Goal: Check status: Check status

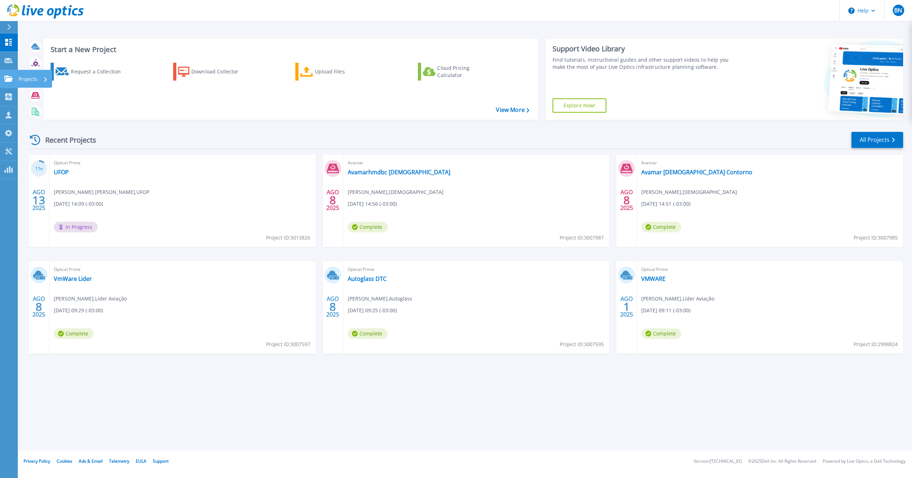
click at [7, 78] on icon at bounding box center [8, 78] width 9 height 6
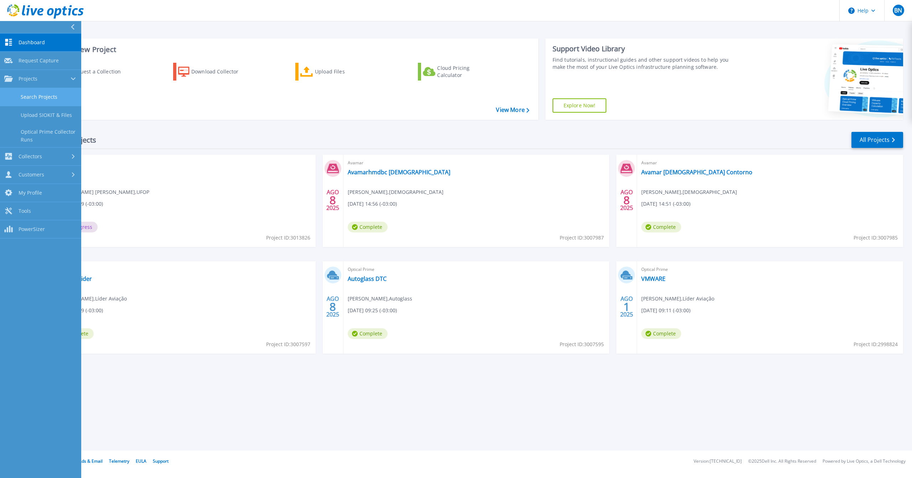
click at [32, 98] on link "Search Projects" at bounding box center [40, 97] width 81 height 18
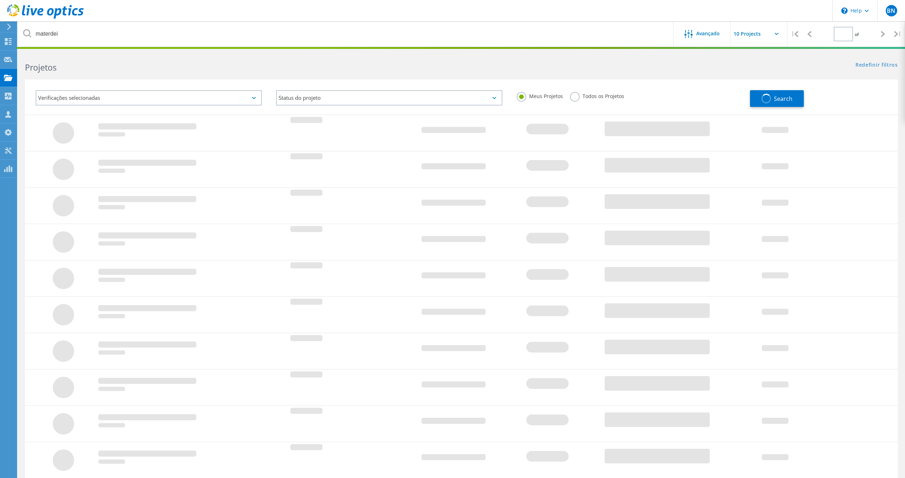
type input "2"
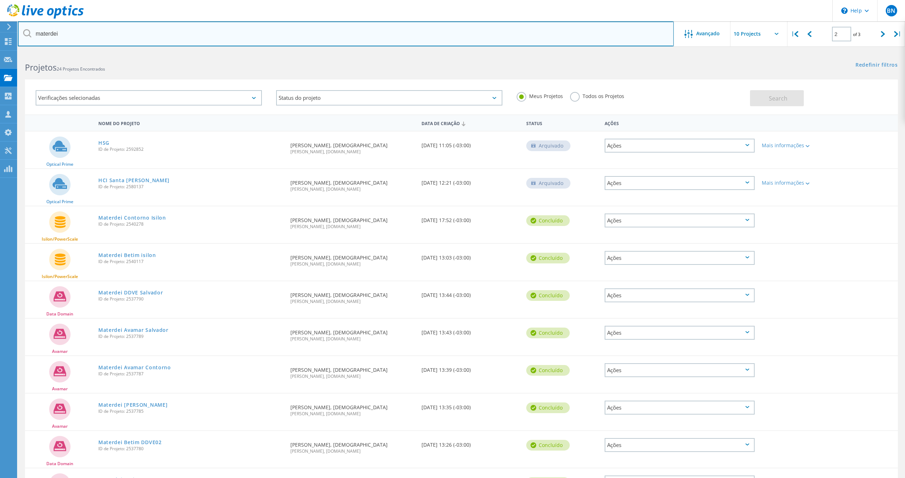
click at [94, 35] on input "materdei" at bounding box center [346, 33] width 656 height 25
type input "samarco"
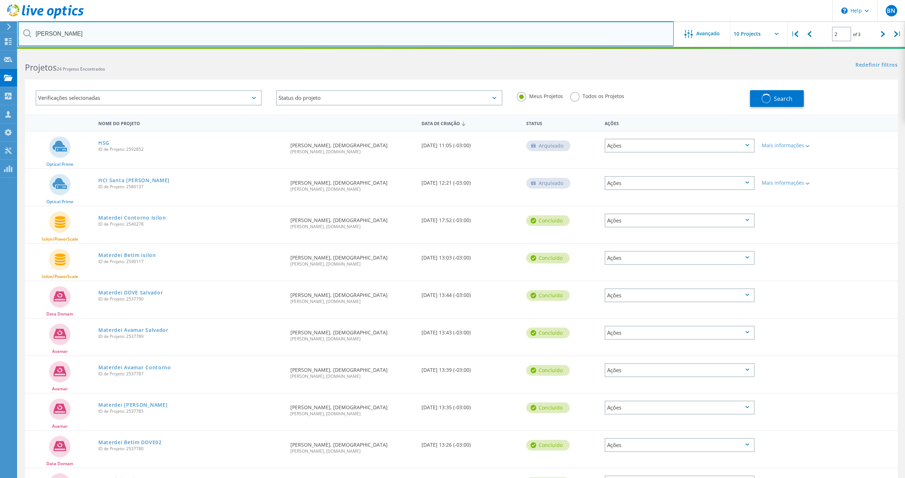
type input "1"
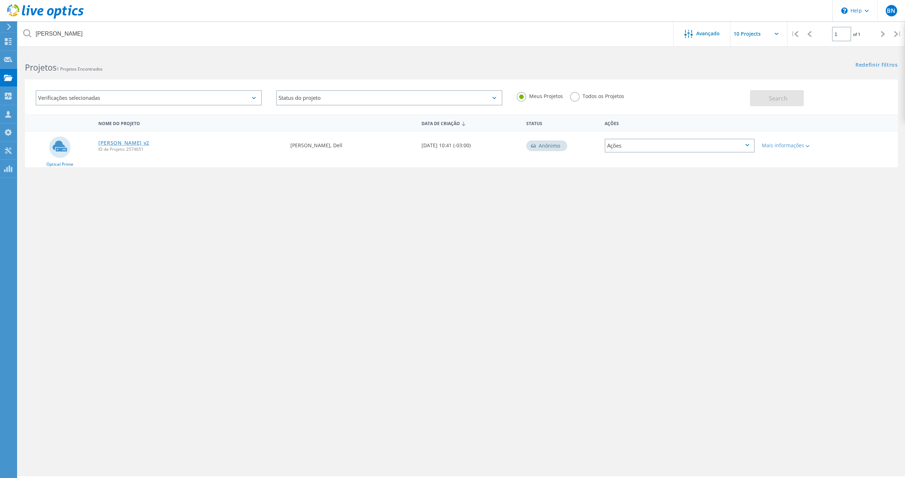
click at [116, 143] on link "[PERSON_NAME] v2" at bounding box center [123, 142] width 51 height 5
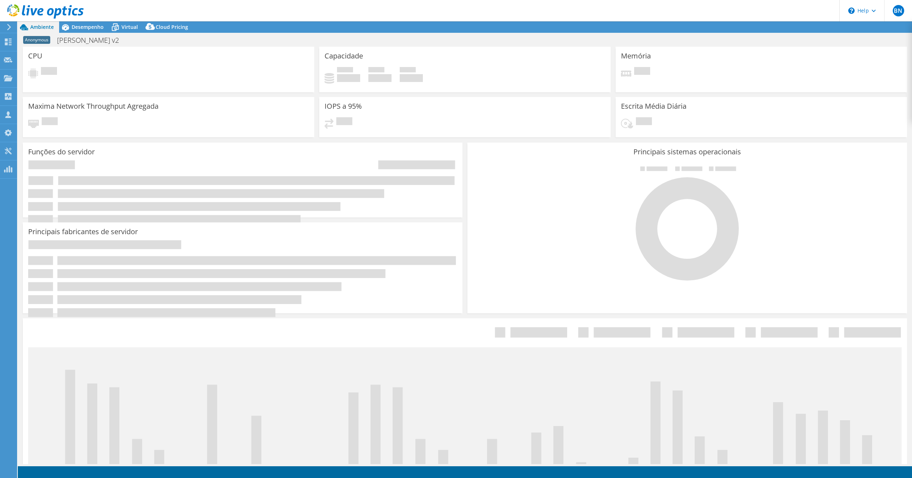
select select "USD"
click at [83, 29] on span "Desempenho" at bounding box center [88, 27] width 32 height 7
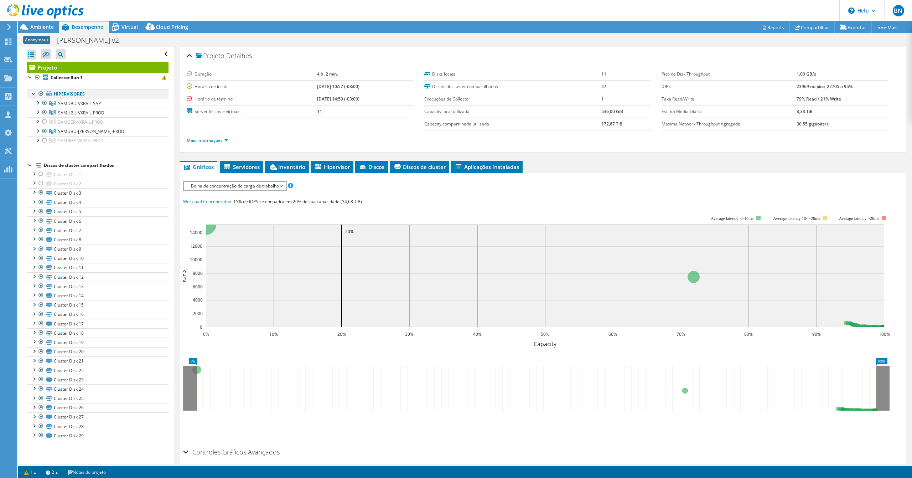
click at [39, 91] on div at bounding box center [40, 93] width 7 height 9
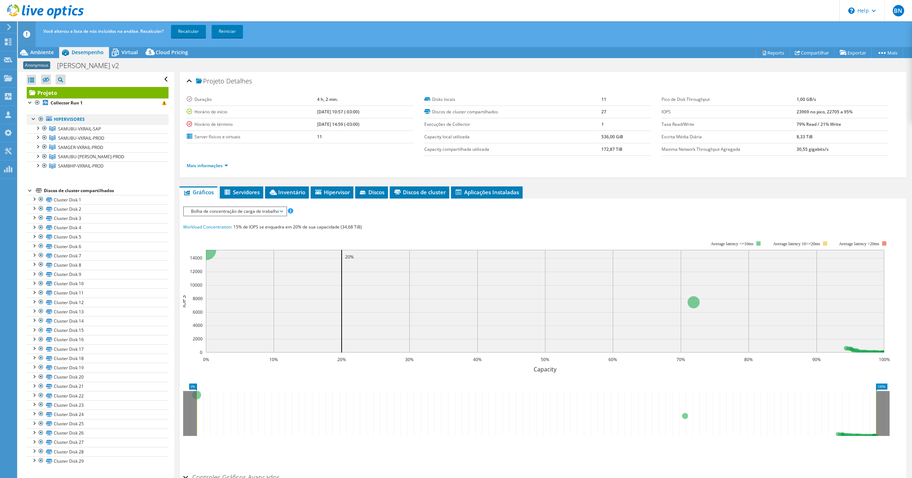
click at [41, 120] on div at bounding box center [40, 119] width 7 height 9
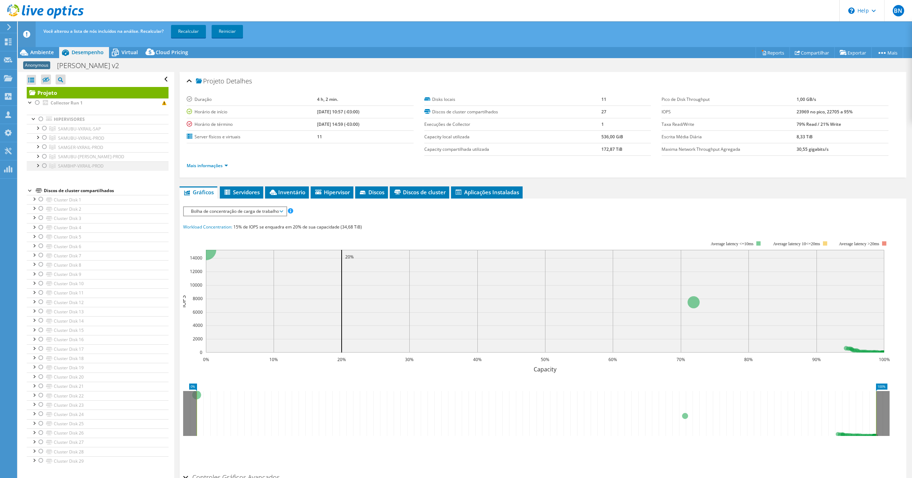
click at [43, 168] on div at bounding box center [44, 165] width 7 height 9
click at [235, 28] on link "Reiniciar" at bounding box center [227, 31] width 31 height 13
click at [37, 102] on div at bounding box center [37, 102] width 7 height 9
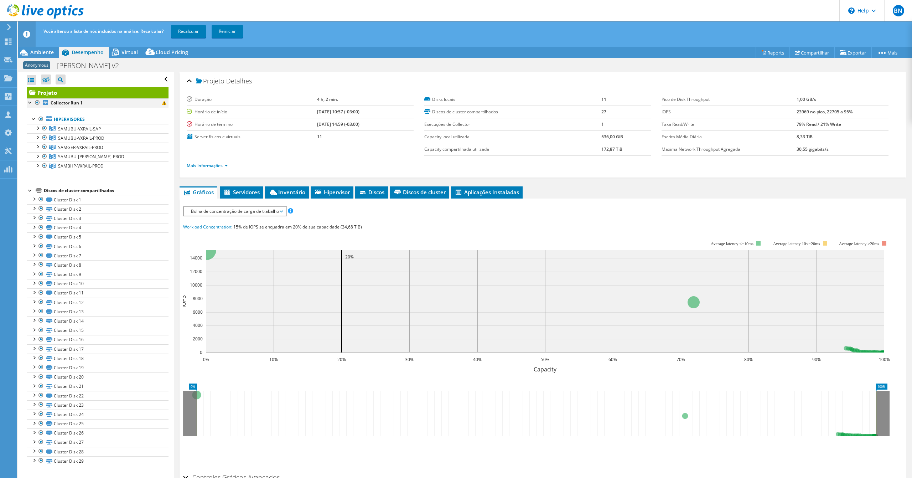
click at [39, 101] on div at bounding box center [37, 102] width 7 height 9
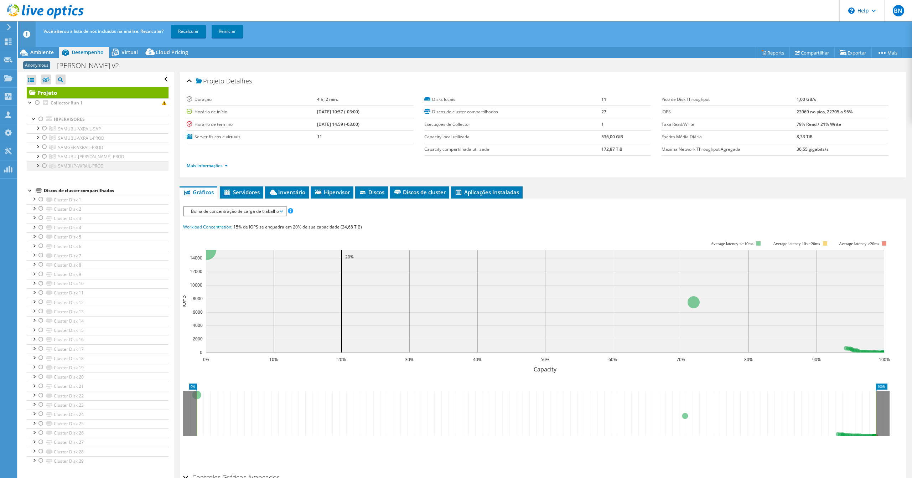
click at [42, 166] on div at bounding box center [44, 165] width 7 height 9
click at [186, 26] on link "Recalcular" at bounding box center [188, 31] width 35 height 13
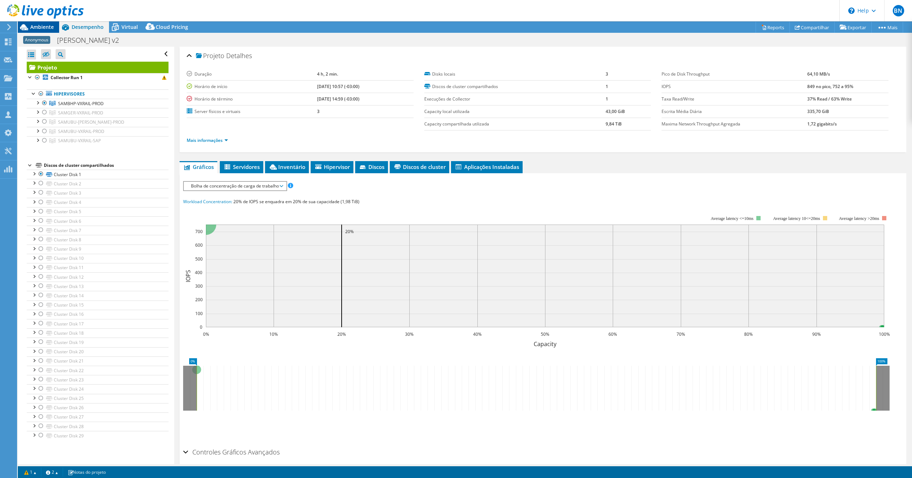
click at [42, 29] on span "Ambiente" at bounding box center [42, 27] width 24 height 7
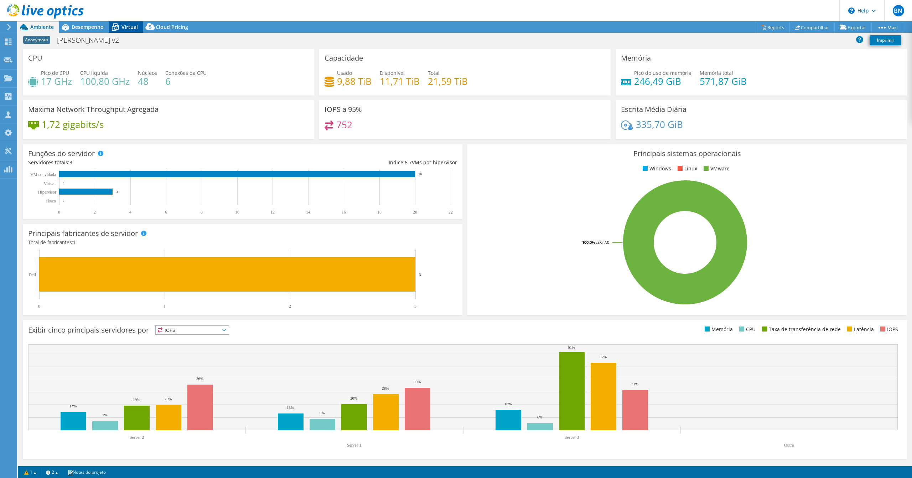
click at [124, 29] on span "Virtual" at bounding box center [129, 27] width 16 height 7
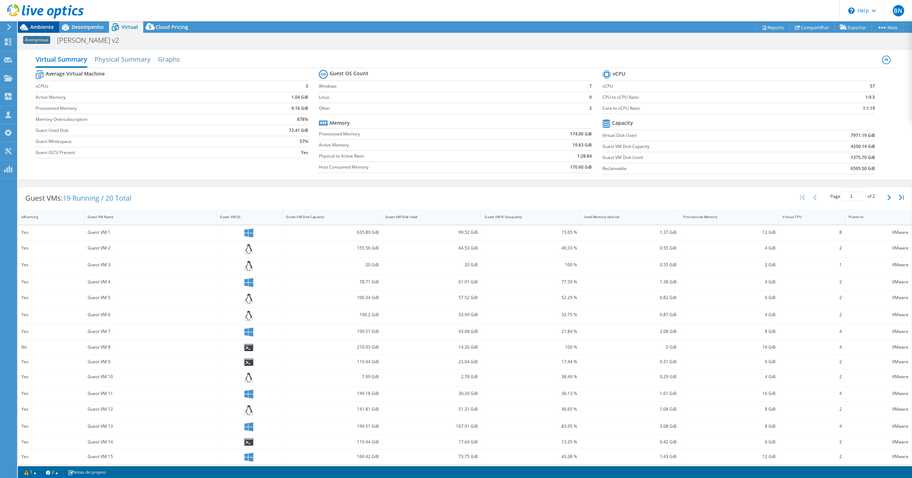
click at [42, 26] on span "Ambiente" at bounding box center [42, 27] width 24 height 7
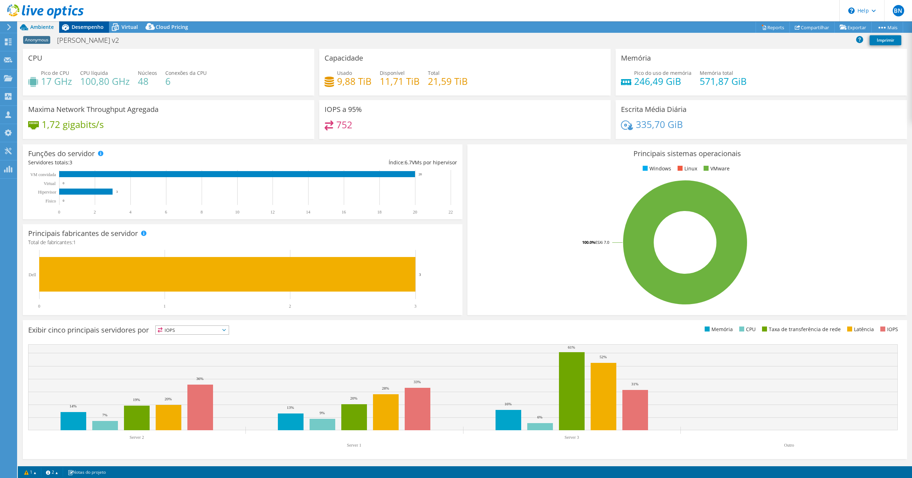
click at [84, 26] on span "Desempenho" at bounding box center [88, 27] width 32 height 7
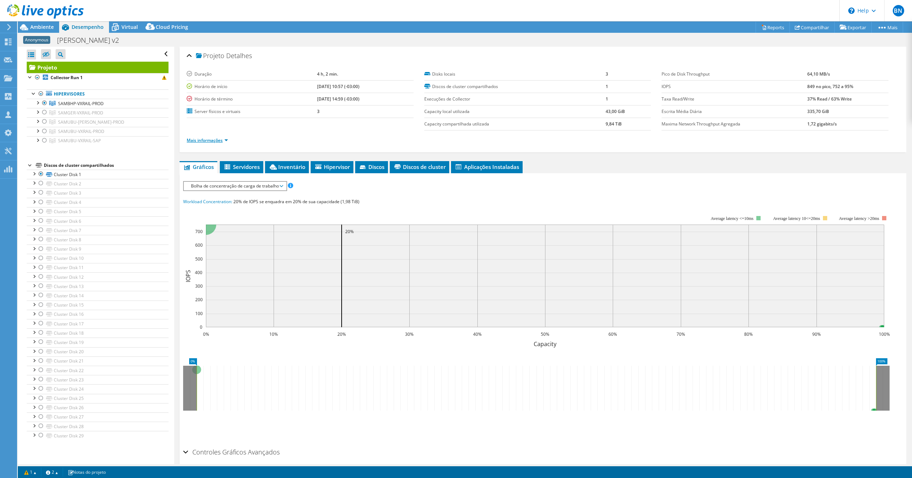
click at [228, 142] on li "Mais informações" at bounding box center [210, 140] width 46 height 8
click at [226, 141] on link "Mais informações" at bounding box center [207, 140] width 41 height 6
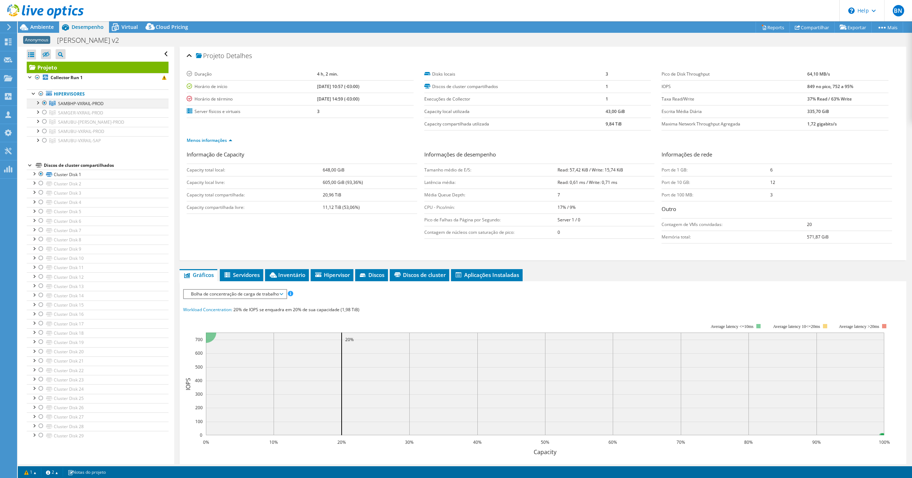
click at [37, 103] on div at bounding box center [37, 102] width 7 height 7
click at [38, 23] on div at bounding box center [42, 12] width 84 height 24
click at [40, 26] on span "Ambiente" at bounding box center [42, 27] width 24 height 7
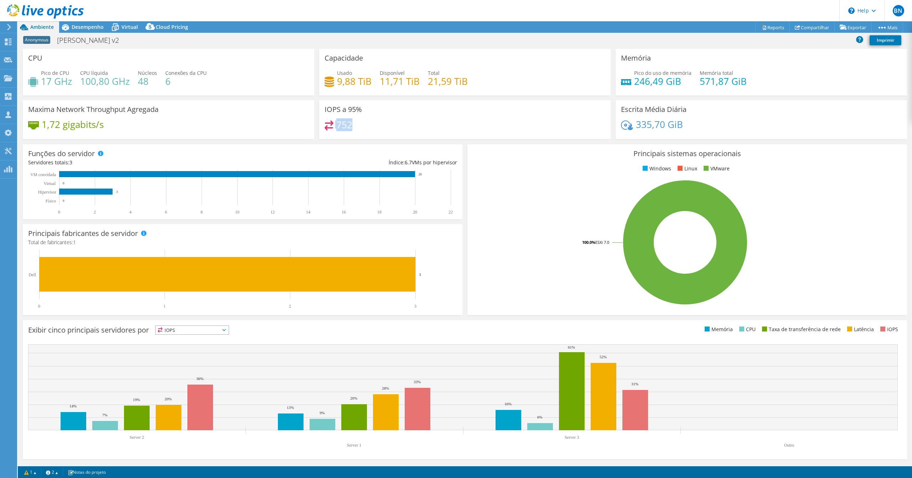
drag, startPoint x: 352, startPoint y: 127, endPoint x: 332, endPoint y: 127, distance: 19.6
click at [332, 127] on div "752" at bounding box center [338, 124] width 28 height 8
